Goal: Transaction & Acquisition: Book appointment/travel/reservation

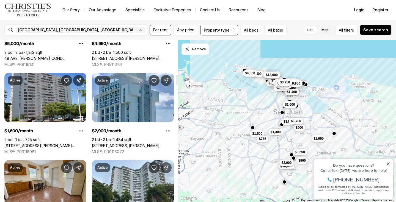
scroll to position [519, 0]
click at [255, 29] on button "All beds" at bounding box center [251, 30] width 22 height 11
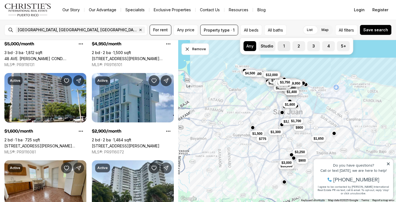
click at [286, 44] on label "1" at bounding box center [283, 46] width 13 height 10
click at [283, 44] on button "1" at bounding box center [279, 43] width 5 height 5
click at [265, 44] on label "Studio" at bounding box center [266, 46] width 17 height 10
click at [264, 44] on button "Studio" at bounding box center [260, 43] width 5 height 5
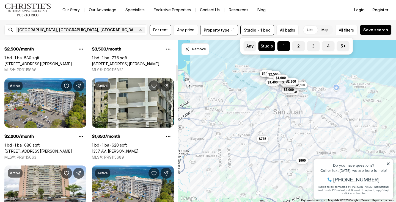
scroll to position [252, 0]
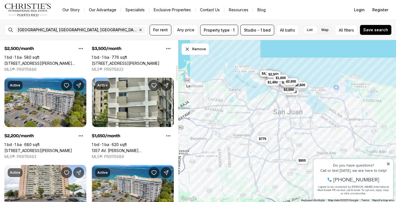
drag, startPoint x: 124, startPoint y: 105, endPoint x: 378, endPoint y: -15, distance: 281.2
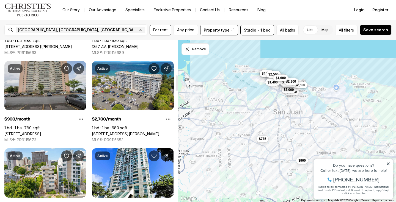
scroll to position [357, 0]
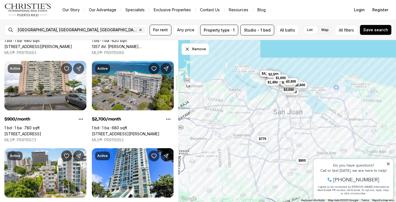
drag, startPoint x: 40, startPoint y: 89, endPoint x: 378, endPoint y: -16, distance: 354.1
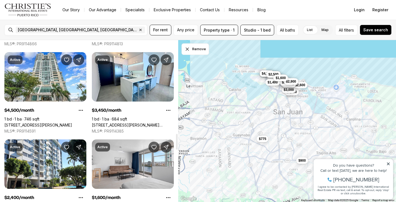
scroll to position [982, 0]
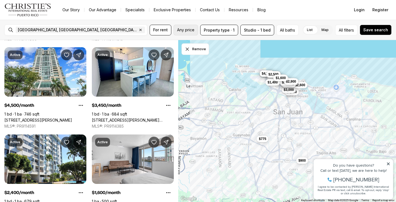
click at [187, 29] on span "Any price" at bounding box center [185, 30] width 17 height 4
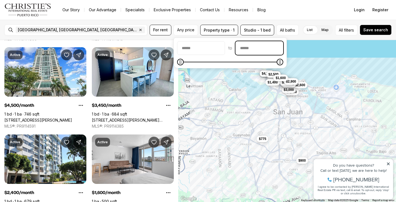
click at [278, 48] on input "priceMax" at bounding box center [258, 47] width 47 height 13
type input "******"
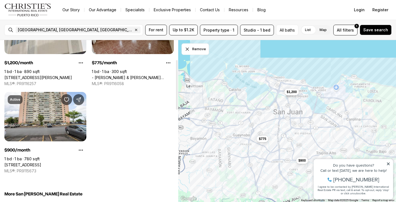
scroll to position [64, 0]
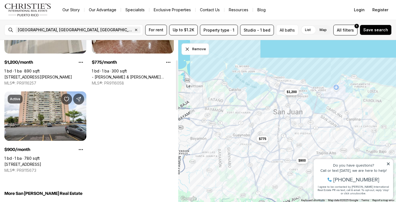
drag, startPoint x: 45, startPoint y: 114, endPoint x: 380, endPoint y: -16, distance: 359.2
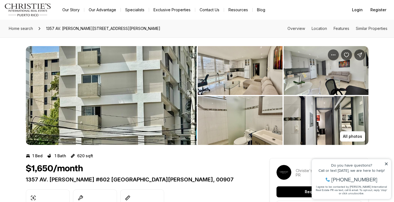
click at [102, 77] on img "View image gallery" at bounding box center [111, 95] width 171 height 99
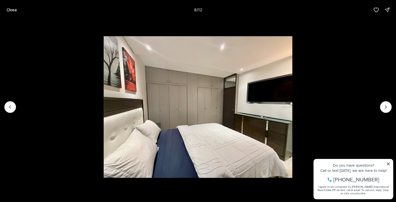
click at [292, 50] on img "8 of 12" at bounding box center [198, 106] width 189 height 141
click at [10, 15] on button "Close" at bounding box center [11, 9] width 17 height 11
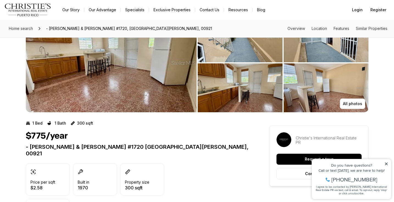
scroll to position [39, 0]
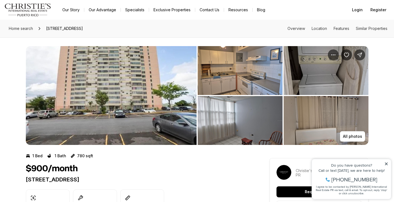
click at [132, 96] on img "View image gallery" at bounding box center [111, 95] width 171 height 99
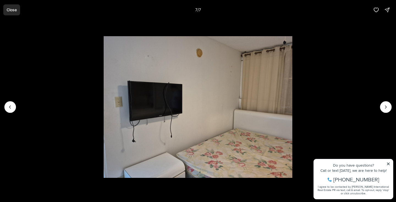
click at [9, 10] on p "Close" at bounding box center [12, 10] width 10 height 4
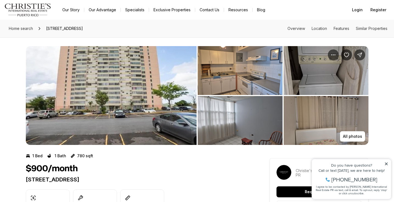
click at [336, 0] on nav "Go to: Homepage Our Story Our Advantage Specialists Exclusive Properties Contac…" at bounding box center [197, 10] width 394 height 20
